Goal: Navigation & Orientation: Understand site structure

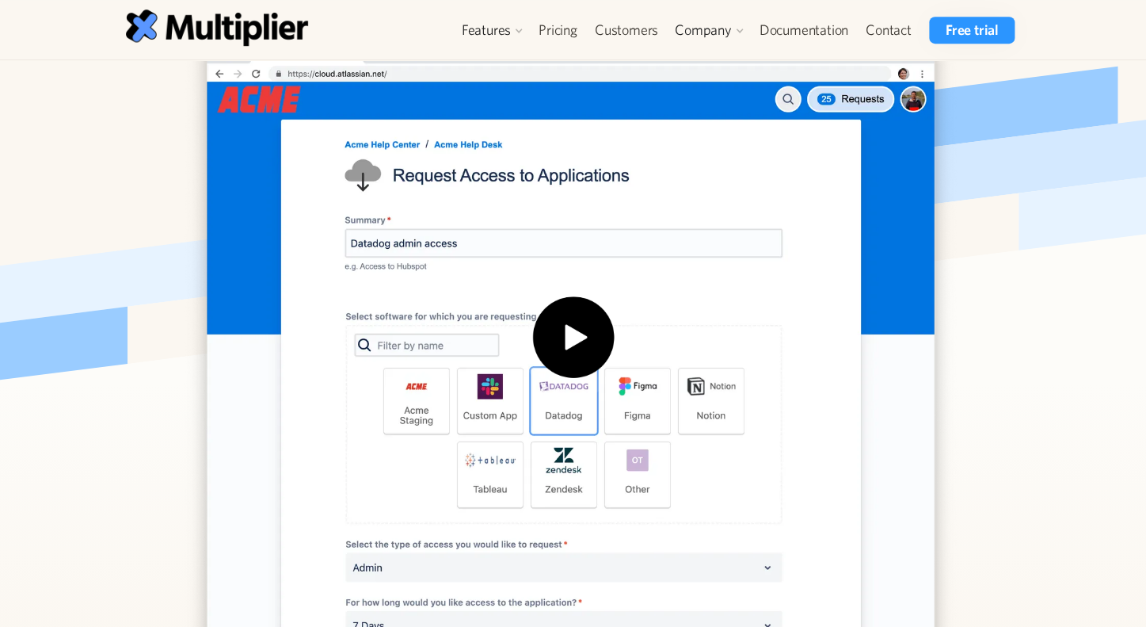
scroll to position [420, 0]
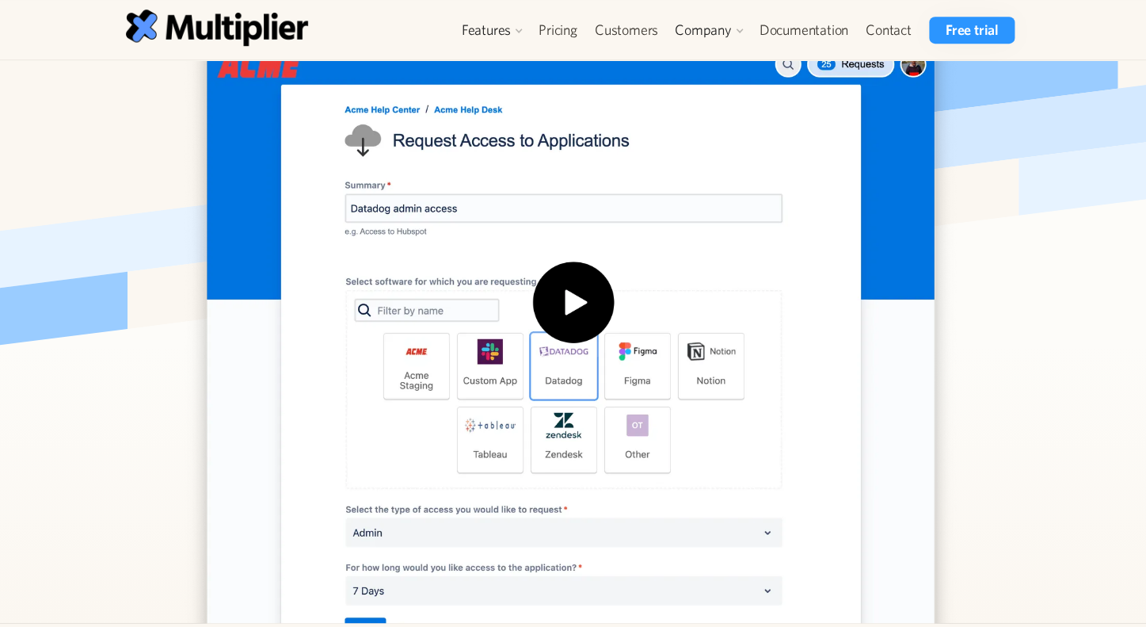
click at [613, 320] on img "open lightbox" at bounding box center [573, 311] width 101 height 101
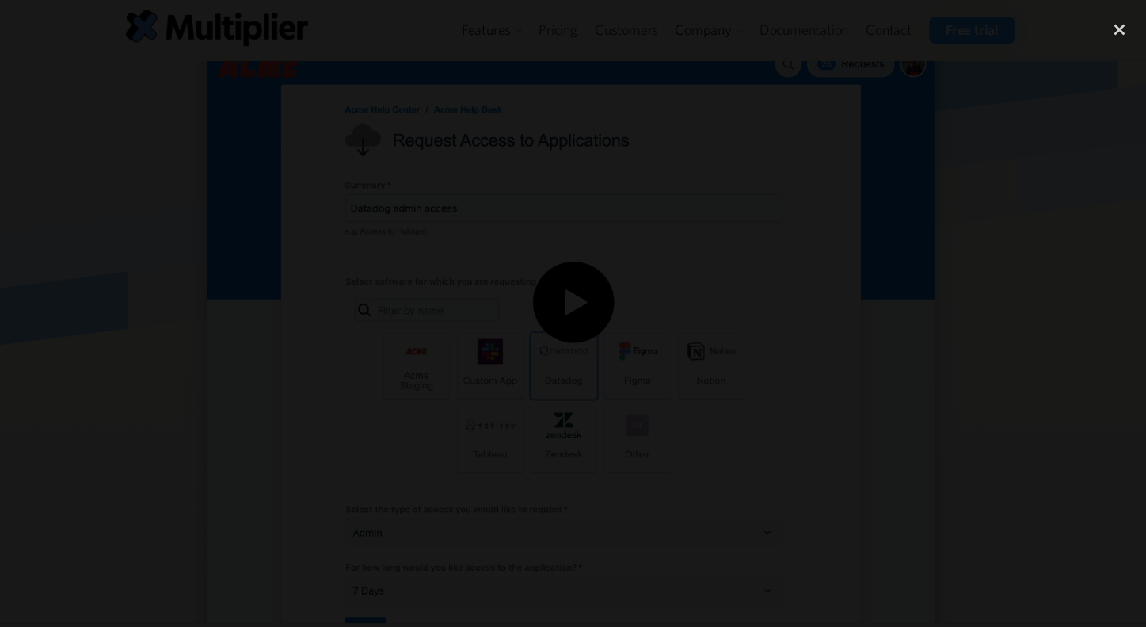
click at [1020, 430] on div at bounding box center [573, 313] width 1146 height 601
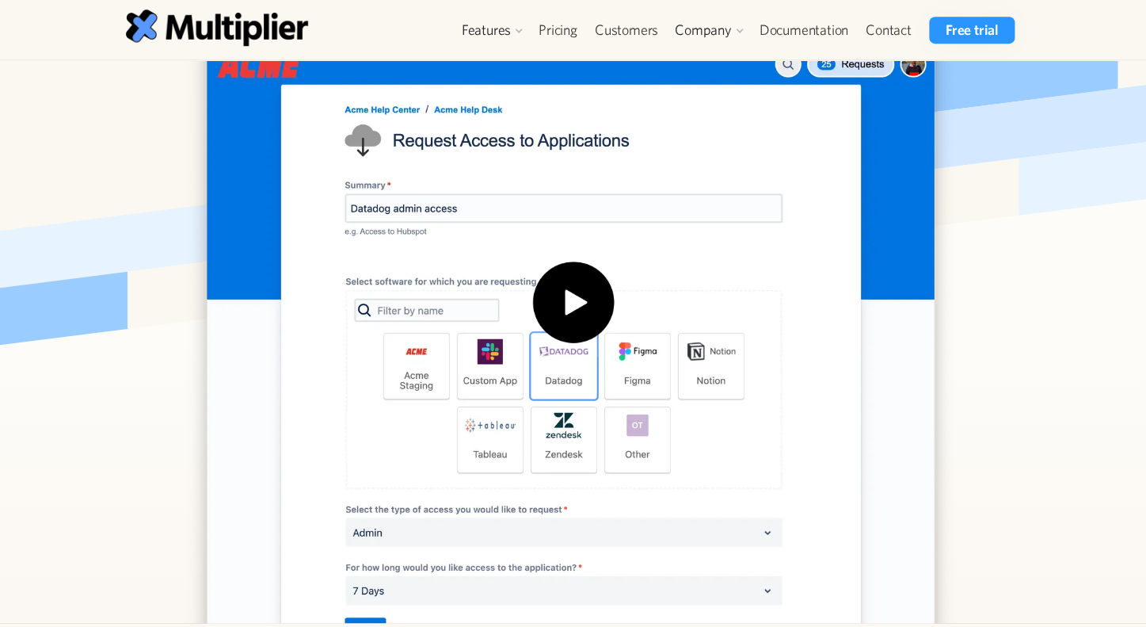
click at [533, 302] on img "open lightbox" at bounding box center [573, 311] width 101 height 101
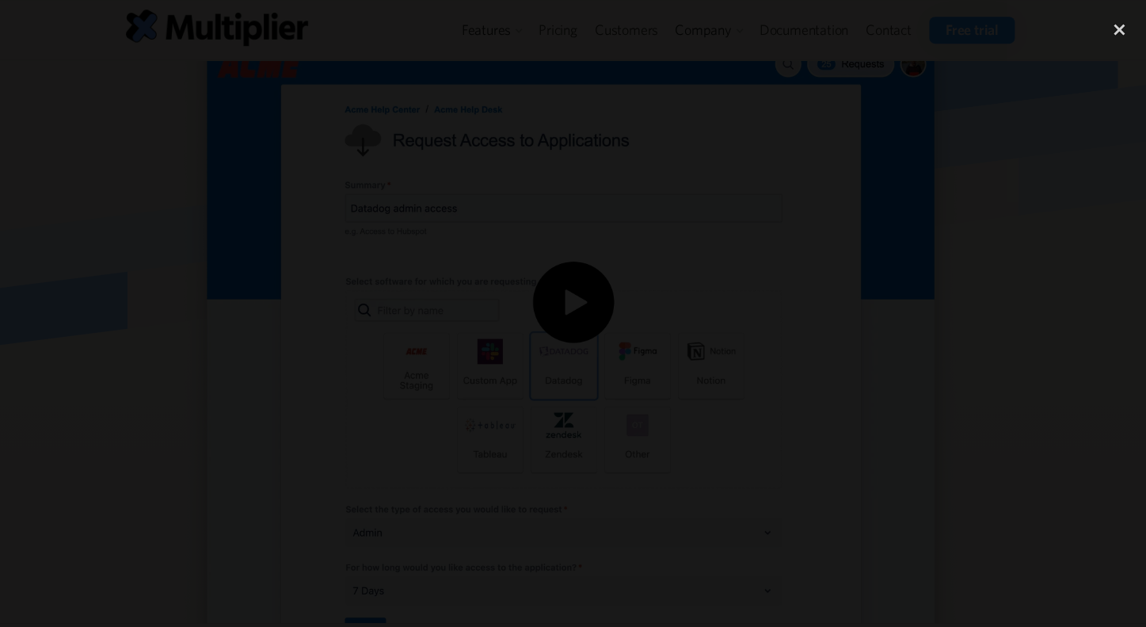
click at [984, 174] on div at bounding box center [573, 313] width 1146 height 601
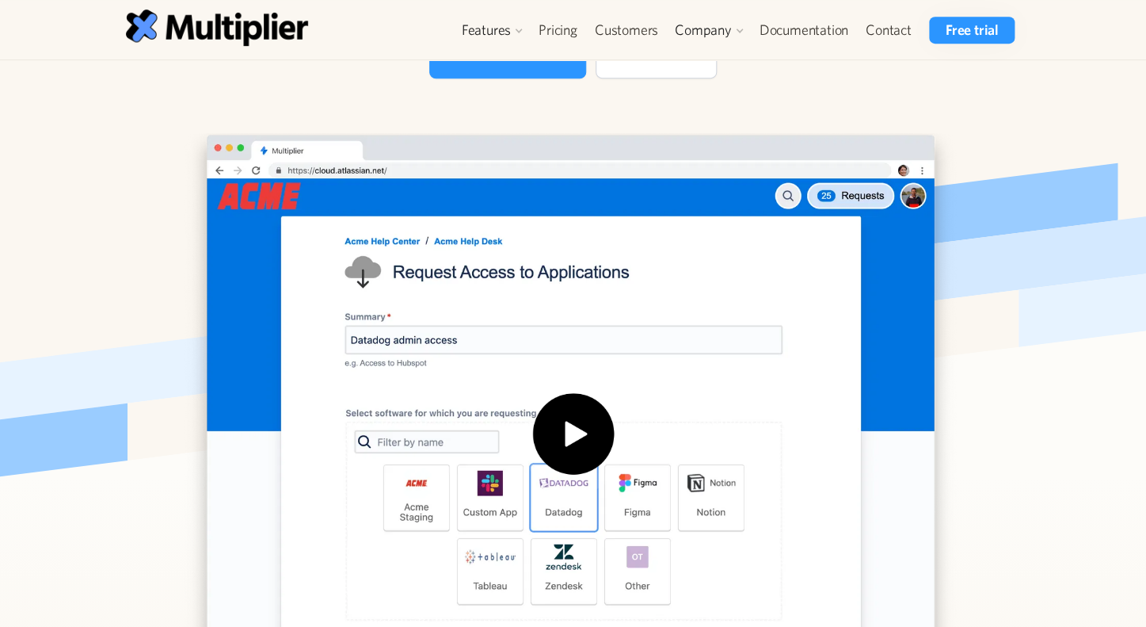
scroll to position [0, 0]
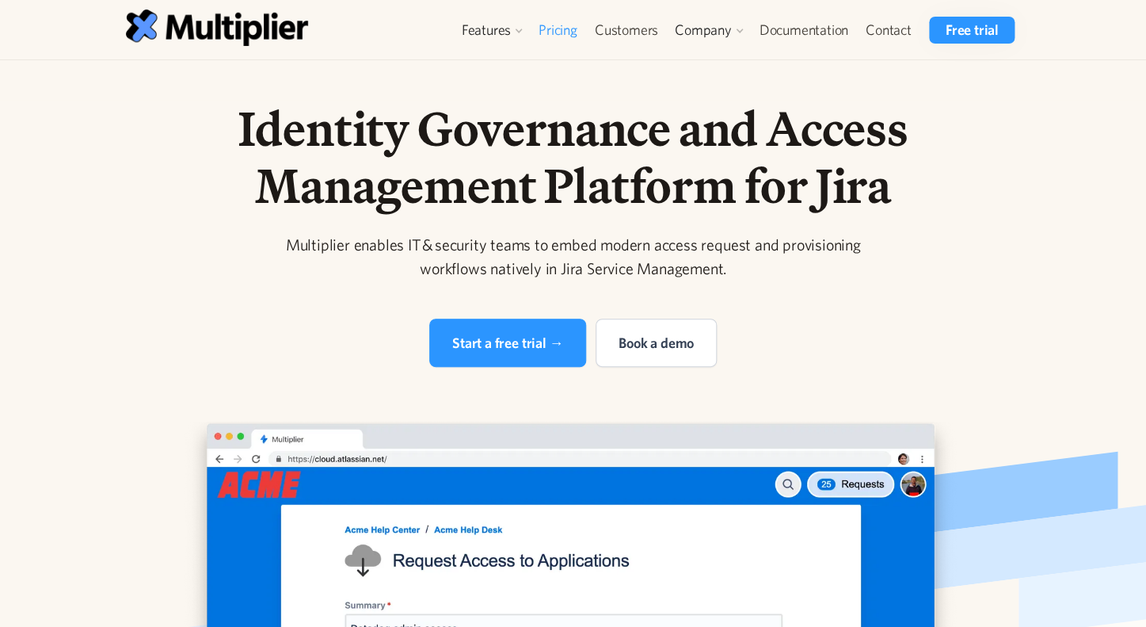
click at [563, 31] on link "Pricing" at bounding box center [558, 30] width 56 height 27
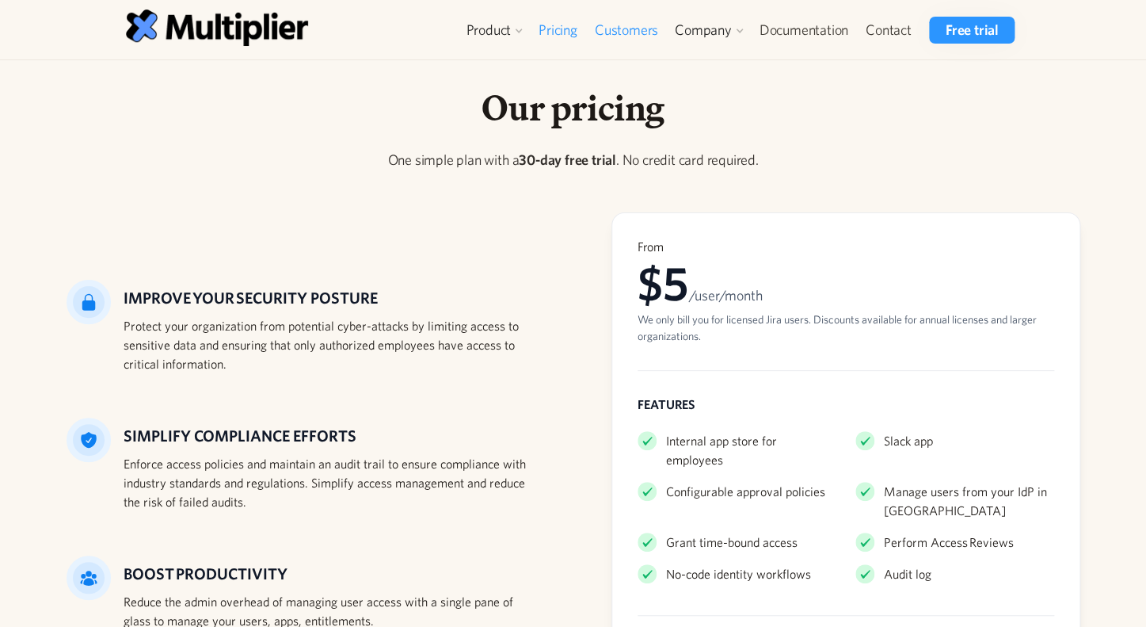
click at [627, 26] on link "Customers" at bounding box center [626, 30] width 81 height 27
